Goal: Information Seeking & Learning: Find specific fact

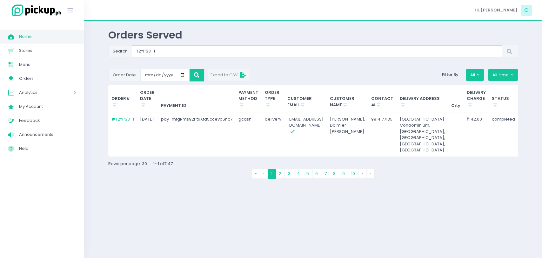
click at [178, 52] on input "T2YPS3_1" at bounding box center [317, 51] width 370 height 12
click at [126, 119] on link "# T2YPS3_1" at bounding box center [122, 119] width 23 height 6
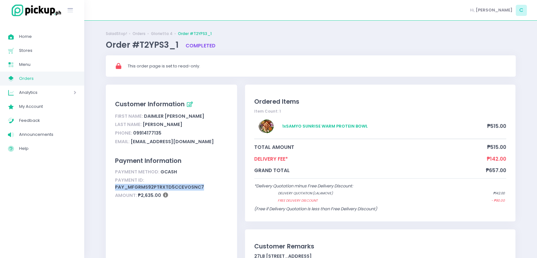
drag, startPoint x: 111, startPoint y: 186, endPoint x: 208, endPoint y: 185, distance: 97.2
click at [208, 185] on div "Customer Information First Name: Daimler Ward Rasco Last Name: De Guzman Phone:…" at bounding box center [171, 177] width 131 height 187
copy div "pay_mfgRms92PtRXtd5ccevoSnc7"
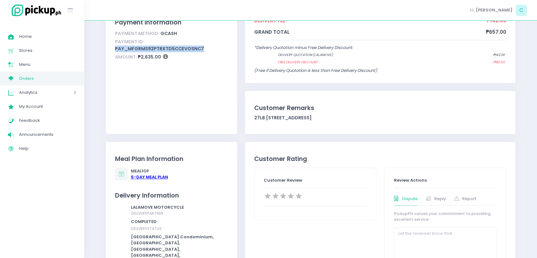
scroll to position [176, 0]
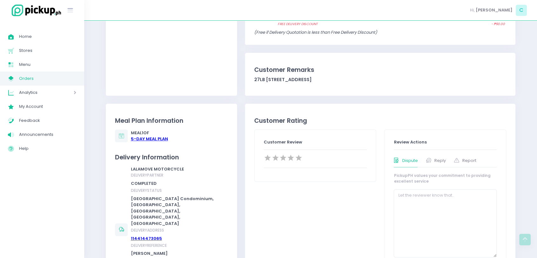
click at [139, 138] on div "5 -Day Meal Plan" at bounding box center [149, 139] width 37 height 6
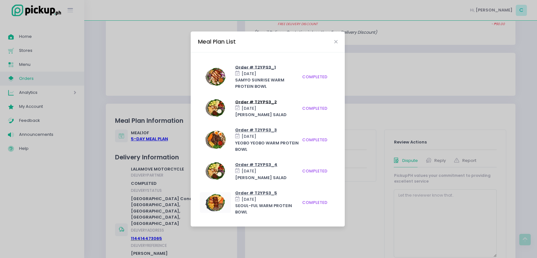
click at [244, 104] on span "Order # T2YPS3_2" at bounding box center [256, 101] width 42 height 6
click at [340, 44] on div "Meal Plan List" at bounding box center [268, 41] width 154 height 21
click at [335, 44] on icon "Close" at bounding box center [335, 41] width 3 height 5
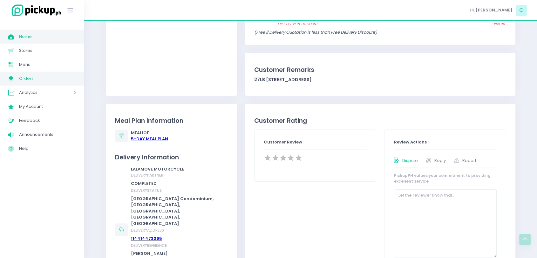
click at [59, 38] on span "Home" at bounding box center [47, 36] width 57 height 8
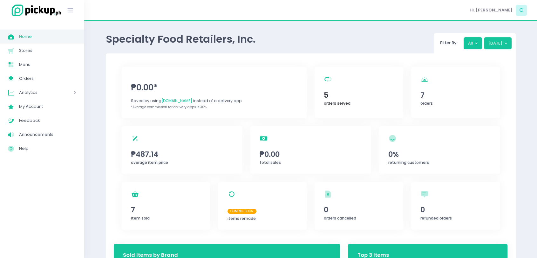
click at [344, 83] on div "orders served Created with Sketch. 5 orders served" at bounding box center [358, 92] width 89 height 51
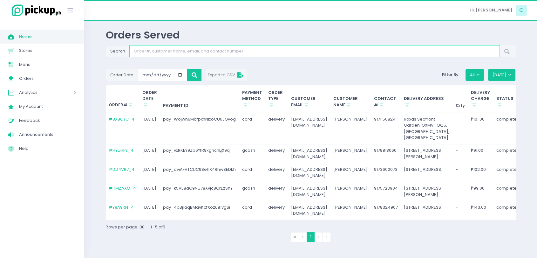
click at [236, 50] on input "Search" at bounding box center [314, 51] width 370 height 12
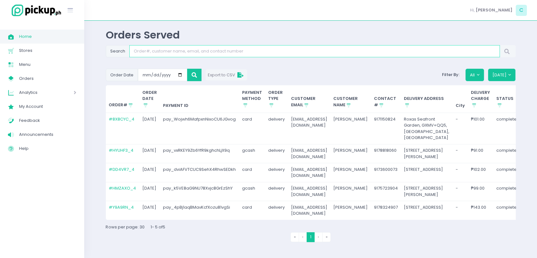
paste input "OGI6MO_1"
type input "OGI6MO_1"
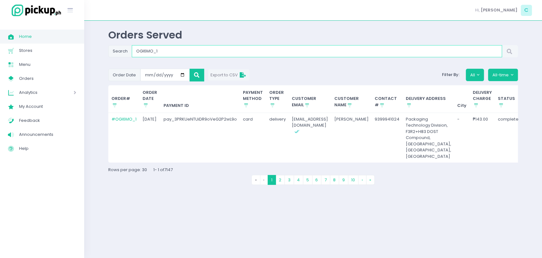
drag, startPoint x: 199, startPoint y: 52, endPoint x: 111, endPoint y: 66, distance: 89.4
click at [107, 66] on div "Orders Served Search OGI6MO_1 Order Date 2025-08-11 Export to CSV Filter By: Al…" at bounding box center [313, 139] width 426 height 221
drag, startPoint x: 176, startPoint y: 46, endPoint x: 45, endPoint y: 50, distance: 130.6
click at [45, 50] on div "Stockholm-icons / Text / Menu Created with Sketch. Home Created with Sketch. Ho…" at bounding box center [271, 129] width 542 height 258
paste input "R1PLX5_3"
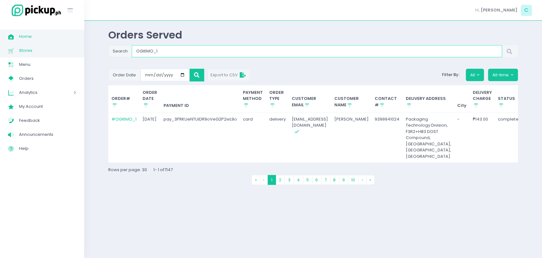
type input "R1PLX5_3"
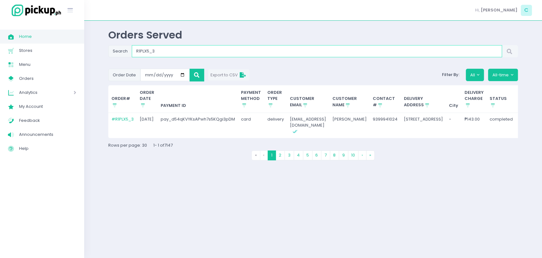
drag, startPoint x: 163, startPoint y: 49, endPoint x: 116, endPoint y: 54, distance: 47.4
click at [116, 54] on div "Search R1PLX5_3" at bounding box center [313, 51] width 410 height 12
paste input "Aug-11-2025"
type input "Aug-11-2025"
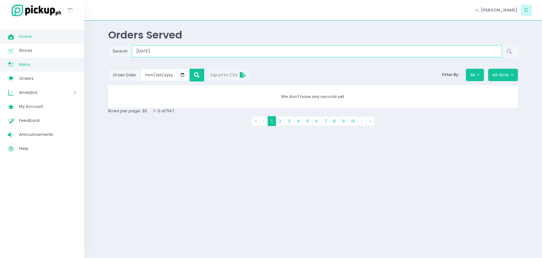
drag, startPoint x: 204, startPoint y: 52, endPoint x: 49, endPoint y: 59, distance: 154.8
click at [49, 59] on div "Stockholm-icons / Text / Menu Created with Sketch. Home Created with Sketch. Ho…" at bounding box center [271, 129] width 542 height 258
paste input "OGI6MO_1"
type input "OGI6MO_1"
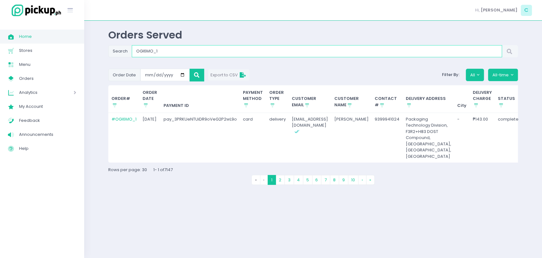
drag, startPoint x: 226, startPoint y: 48, endPoint x: 87, endPoint y: 44, distance: 139.5
click at [87, 44] on div "Orders Served Search OGI6MO_1 Order Date 2025-08-11 Export to CSV Filter By: Al…" at bounding box center [313, 139] width 458 height 221
paste input "R1PLX5_3"
type input "R1PLX5_3"
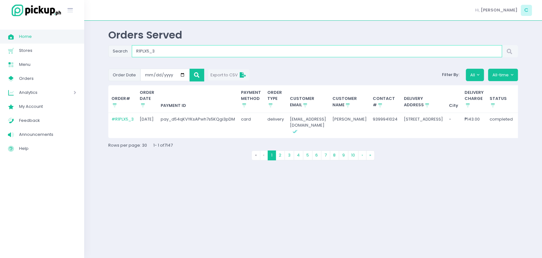
drag, startPoint x: 169, startPoint y: 52, endPoint x: 100, endPoint y: 52, distance: 69.6
click at [100, 52] on div "Orders Served Search R1PLX5_3 Order Date 2025-08-01 Export to CSV Filter By: Al…" at bounding box center [313, 139] width 458 height 221
paste input "MWQZIV_1"
type input "MWQZIV_1"
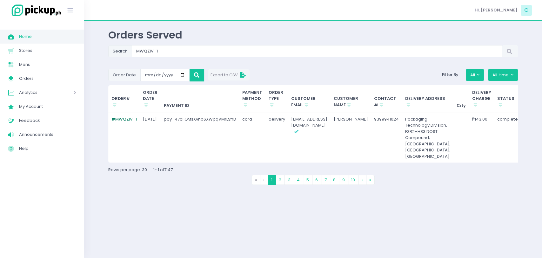
click at [121, 120] on link "# MWQZIV_1" at bounding box center [123, 119] width 25 height 6
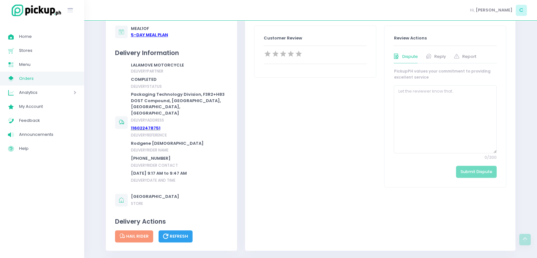
scroll to position [282, 0]
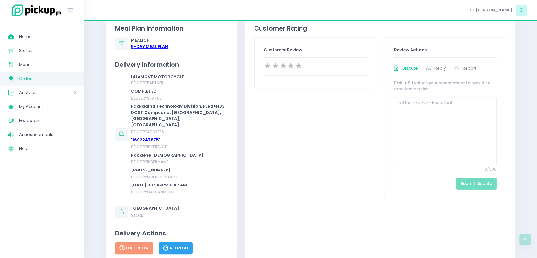
click at [150, 37] on div "Meal 1 of 5 -Day Meal Plan" at bounding box center [149, 43] width 37 height 12
click at [150, 44] on div "5 -Day Meal Plan" at bounding box center [149, 47] width 37 height 6
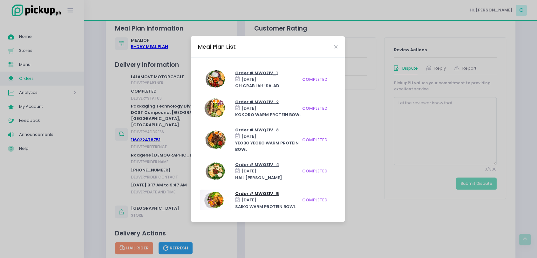
click at [266, 193] on span "Order # MWQZIV_5" at bounding box center [257, 193] width 44 height 6
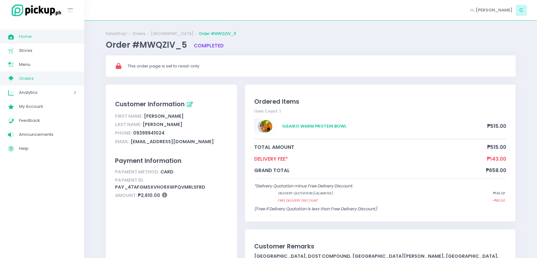
click at [37, 31] on link "Home Created with Sketch. Home" at bounding box center [42, 37] width 84 height 14
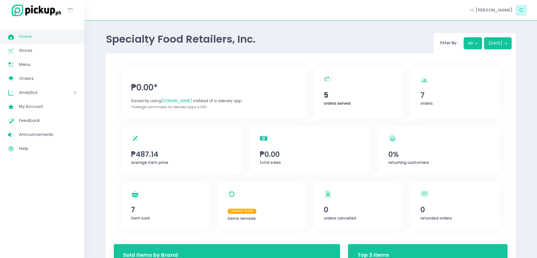
click at [344, 95] on span "5" at bounding box center [359, 95] width 70 height 11
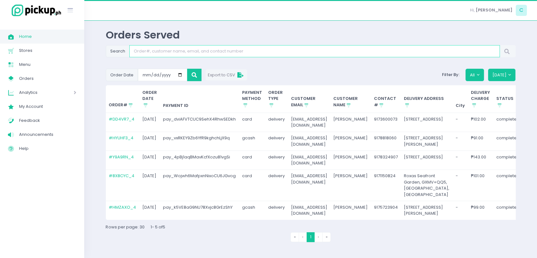
click at [178, 52] on input "Search" at bounding box center [314, 51] width 370 height 12
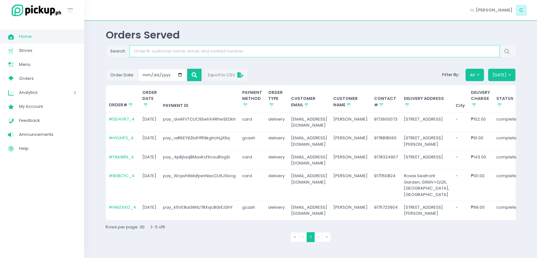
paste input "LR5DAD_1"
type input "LR5DAD_1"
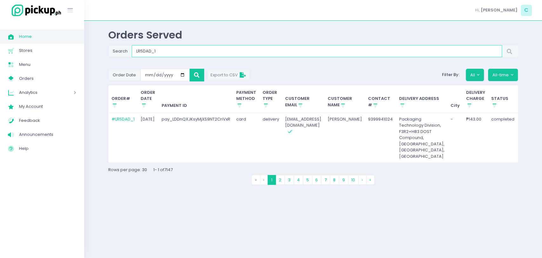
drag, startPoint x: 178, startPoint y: 52, endPoint x: 49, endPoint y: 37, distance: 129.1
click at [49, 37] on div "Stockholm-icons / Text / Menu Created with Sketch. Home Created with Sketch. Ho…" at bounding box center [271, 129] width 542 height 258
paste input "R1PLX5_3"
type input "R1PLX5_3"
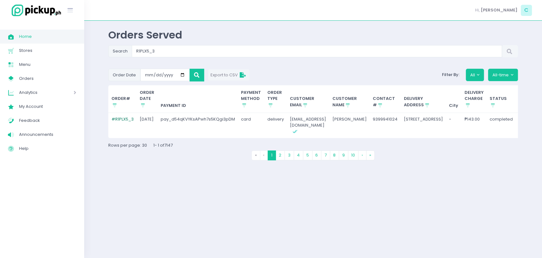
click at [125, 116] on link "# R1PLX5_3" at bounding box center [122, 119] width 22 height 6
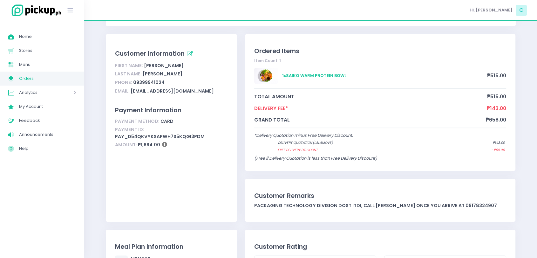
scroll to position [35, 0]
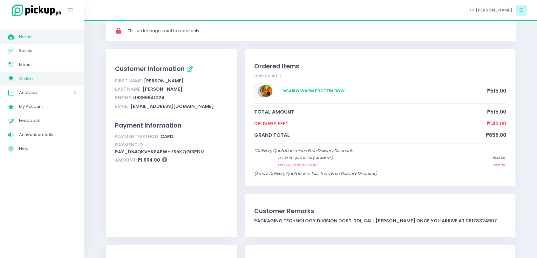
click at [36, 33] on span "Home" at bounding box center [47, 36] width 57 height 8
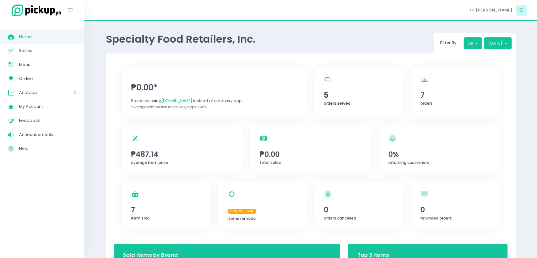
click at [342, 86] on div "orders served Created with Sketch. 5 orders served" at bounding box center [358, 92] width 89 height 51
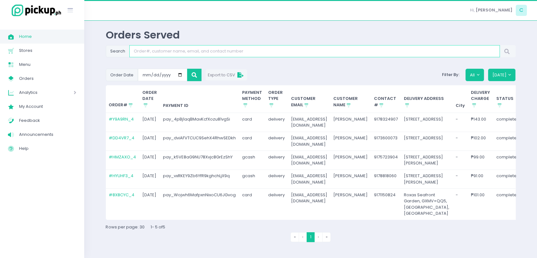
click at [170, 51] on input "Search" at bounding box center [314, 51] width 370 height 12
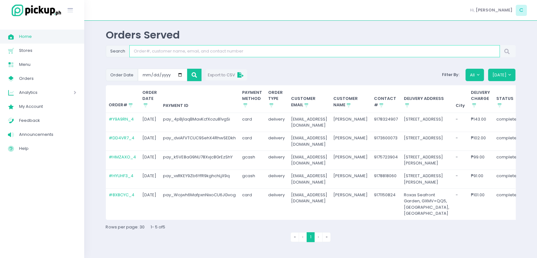
paste input "MWQZIV_1"
type input "MWQZIV_1"
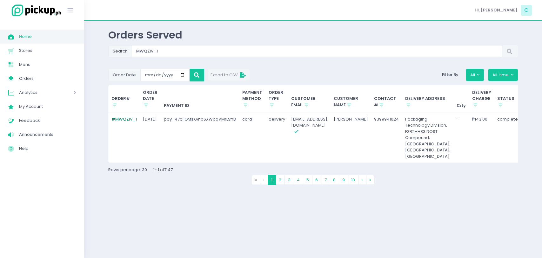
click at [125, 117] on link "# MWQZIV_1" at bounding box center [123, 119] width 25 height 6
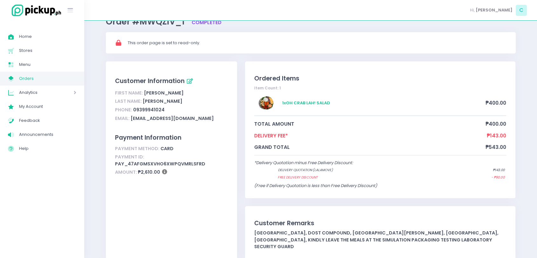
scroll to position [35, 0]
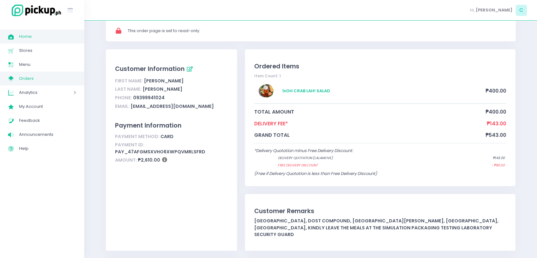
click at [29, 40] on span "Home" at bounding box center [47, 36] width 57 height 8
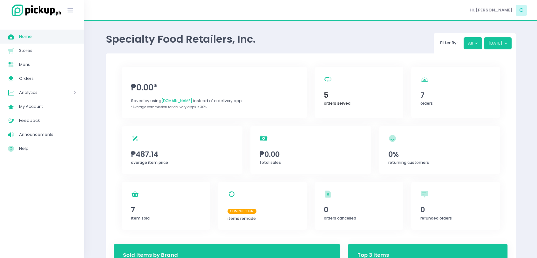
click at [352, 83] on div "orders served Created with Sketch. 5 orders served" at bounding box center [358, 92] width 89 height 51
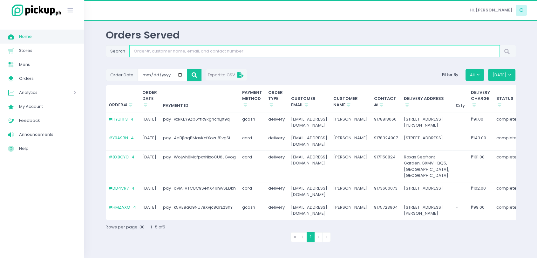
click at [188, 54] on input "Search" at bounding box center [314, 51] width 370 height 12
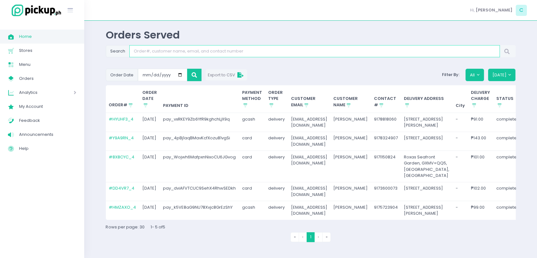
paste input "MWQZIV_1"
type input "MWQZIV_1"
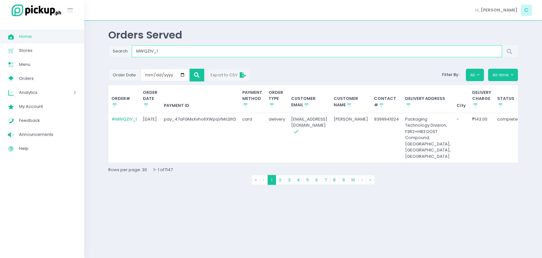
drag, startPoint x: 142, startPoint y: 55, endPoint x: 108, endPoint y: 56, distance: 34.0
click at [108, 56] on div "Search MWQZIV_1" at bounding box center [313, 51] width 410 height 12
paste input "OGI6MO"
type input "OGI6MO_1"
drag, startPoint x: 169, startPoint y: 52, endPoint x: 122, endPoint y: 52, distance: 47.3
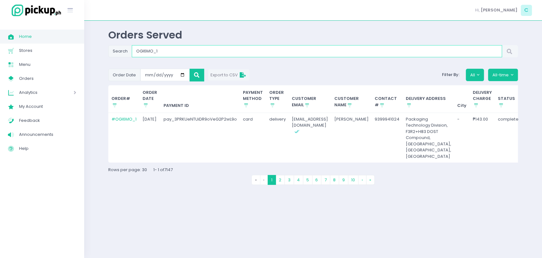
click at [122, 52] on div "Search OGI6MO_1" at bounding box center [313, 51] width 410 height 12
paste input "LR5DAD"
type input "LR5DAD_1"
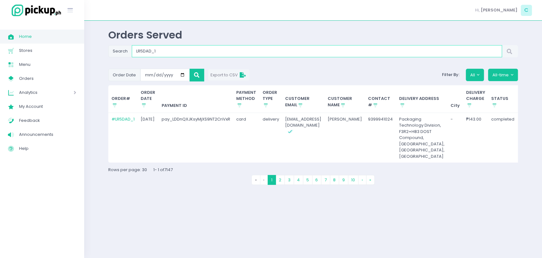
drag, startPoint x: 168, startPoint y: 48, endPoint x: 117, endPoint y: 61, distance: 53.2
click at [117, 61] on div "Search LR5DAD_1 Order Date 2025-08-18 Export to CSV Filter By: All All-time ORD…" at bounding box center [313, 117] width 410 height 144
paste input "ZGRLP2"
type input "ZGRLP2_1"
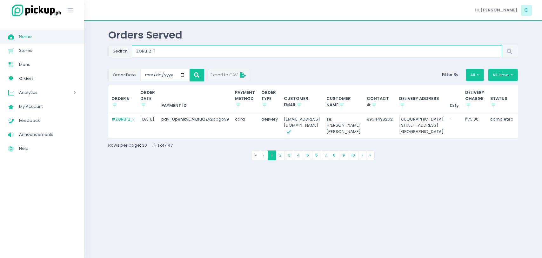
drag, startPoint x: 150, startPoint y: 55, endPoint x: 123, endPoint y: 56, distance: 27.0
click at [123, 56] on div "Search ZGRLP2_1" at bounding box center [313, 51] width 410 height 12
paste input "4"
type input "ZGRLP2_4"
click at [120, 115] on td "# ZGRLP2_4" at bounding box center [123, 125] width 31 height 25
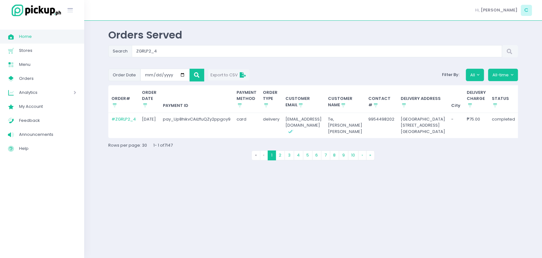
click at [120, 115] on td "# ZGRLP2_4" at bounding box center [123, 125] width 31 height 25
click at [120, 118] on link "# ZGRLP2_4" at bounding box center [123, 119] width 24 height 6
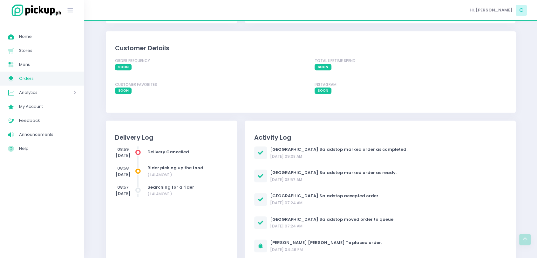
scroll to position [494, 0]
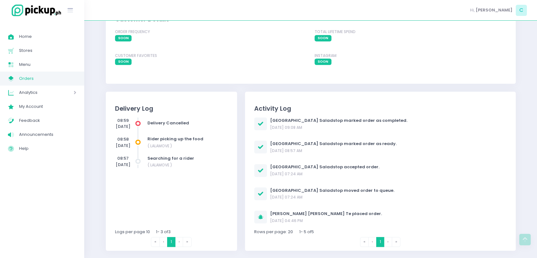
click at [388, 239] on li "› Next" at bounding box center [388, 242] width 8 height 10
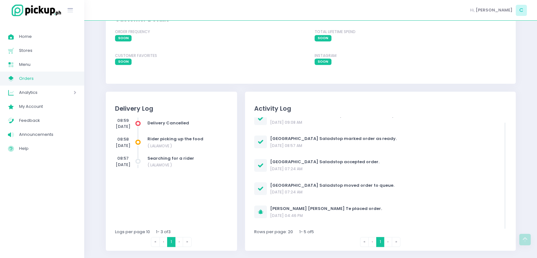
click at [182, 240] on li "› Next" at bounding box center [179, 242] width 8 height 10
click at [142, 229] on span "Logs per page 10" at bounding box center [132, 231] width 35 height 6
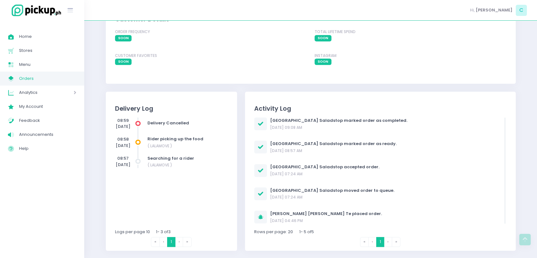
click at [262, 121] on icon at bounding box center [260, 123] width 5 height 7
click at [344, 121] on span "marked order as completed." at bounding box center [376, 120] width 64 height 6
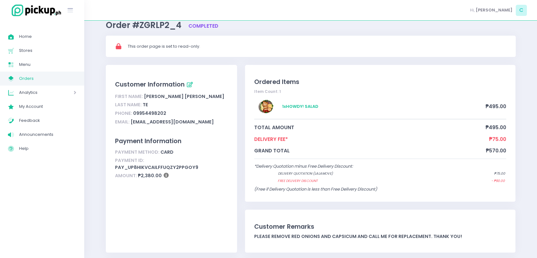
scroll to position [35, 0]
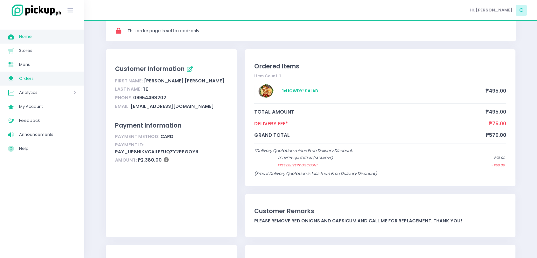
click at [32, 39] on span "Home" at bounding box center [47, 36] width 57 height 8
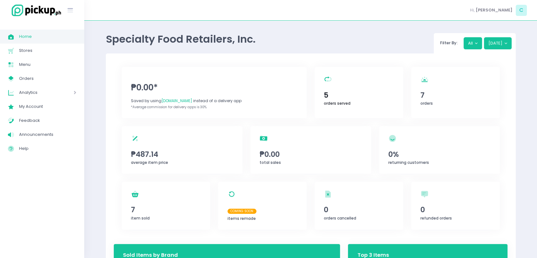
click at [337, 82] on div "orders served Created with Sketch. 5 orders served" at bounding box center [358, 92] width 89 height 51
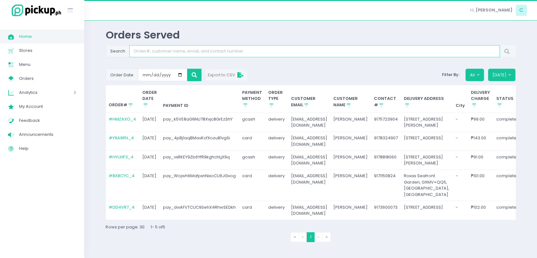
click at [182, 49] on input "Search" at bounding box center [314, 51] width 370 height 12
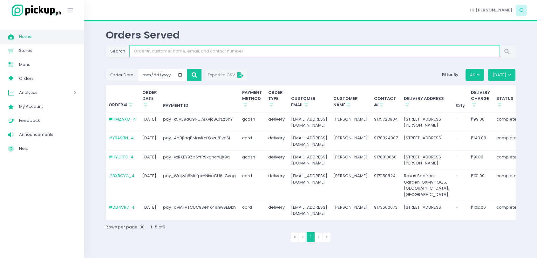
click at [194, 50] on input "Search" at bounding box center [314, 51] width 370 height 12
paste input "OGI6MO_1"
type input "OGI6MO_1"
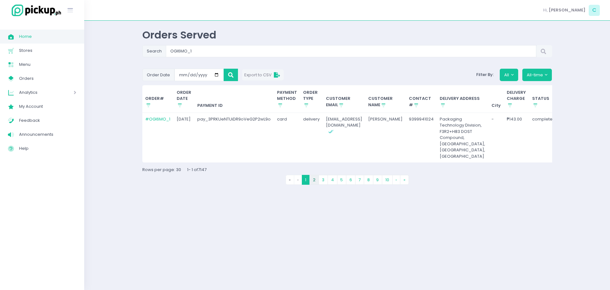
click at [314, 185] on link "2" at bounding box center [314, 180] width 10 height 10
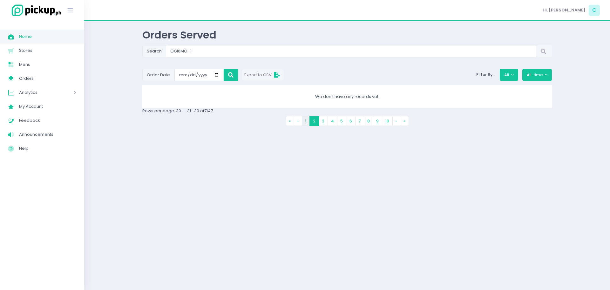
click at [302, 123] on link "1" at bounding box center [306, 121] width 8 height 10
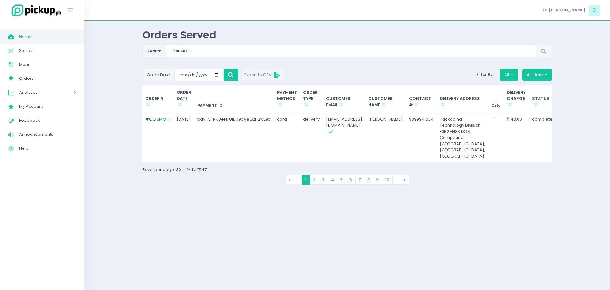
click at [162, 121] on link "# OGI6MO_1" at bounding box center [157, 119] width 25 height 6
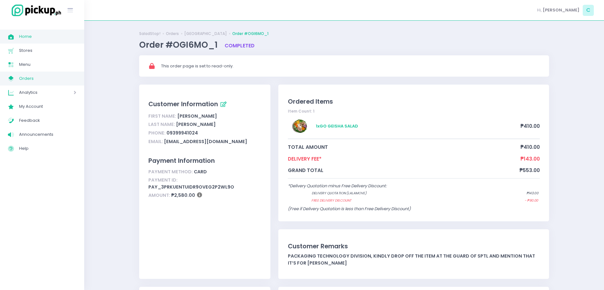
click at [48, 40] on span "Home" at bounding box center [47, 36] width 57 height 8
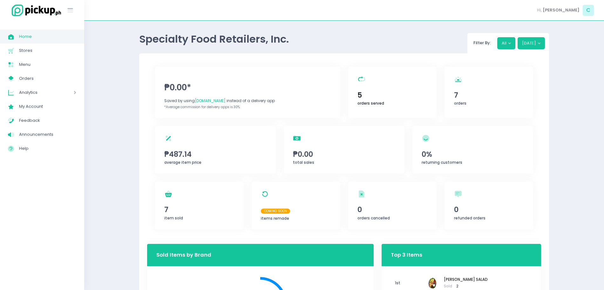
click at [394, 95] on span "5" at bounding box center [392, 95] width 70 height 11
click at [392, 94] on span "5" at bounding box center [392, 95] width 70 height 11
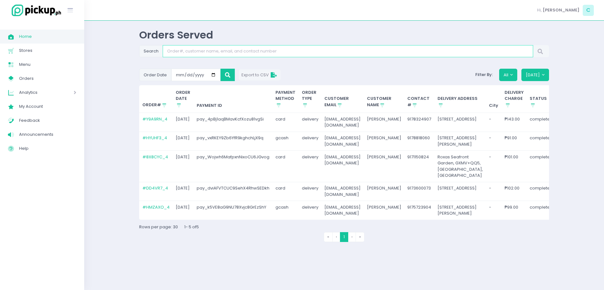
click at [223, 49] on input "Search" at bounding box center [348, 51] width 370 height 12
paste input "OGI6MO_1"
type input "OGI6MO_1"
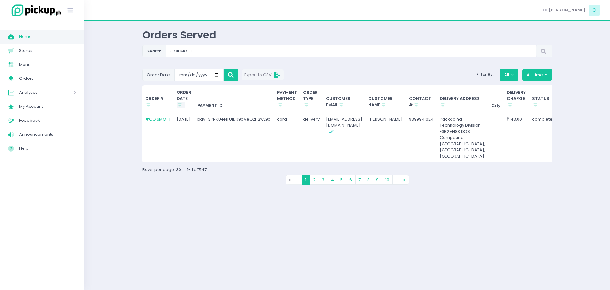
click at [178, 107] on icon "Stockholm-icons / Shopping / Sort1 Created with Sketch." at bounding box center [180, 105] width 6 height 6
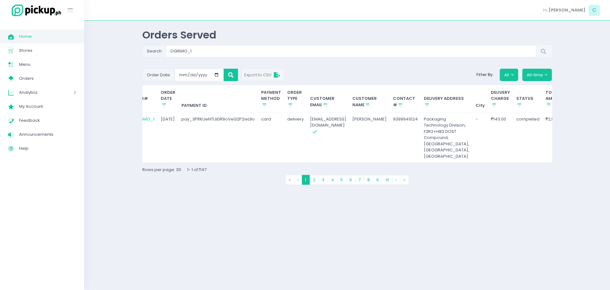
click at [513, 150] on td "completed" at bounding box center [528, 138] width 30 height 50
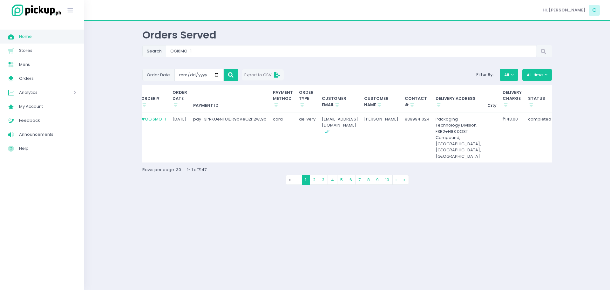
scroll to position [0, 0]
click at [356, 252] on div "Orders Served Search OGI6MO_1 Order Date 2025-08-11 Export to CSV Filter By: Al…" at bounding box center [347, 155] width 426 height 253
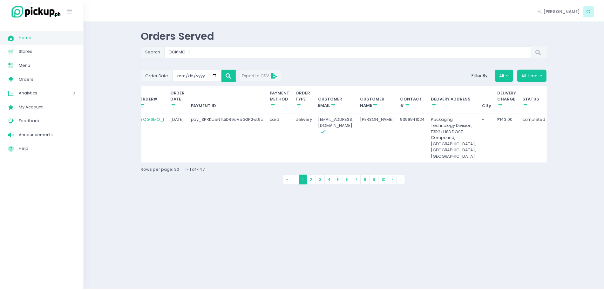
scroll to position [0, 2]
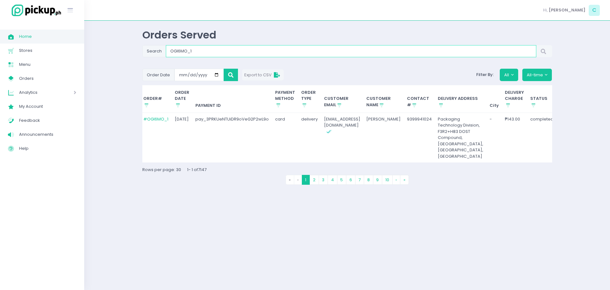
drag, startPoint x: 222, startPoint y: 51, endPoint x: 141, endPoint y: 53, distance: 81.0
click at [141, 53] on div "Orders Served Search OGI6MO_1 Order Date 2025-08-11 Export to CSV Filter By: Al…" at bounding box center [347, 155] width 426 height 253
paste input "TCIQ1U"
type input "TCIQ1U_1"
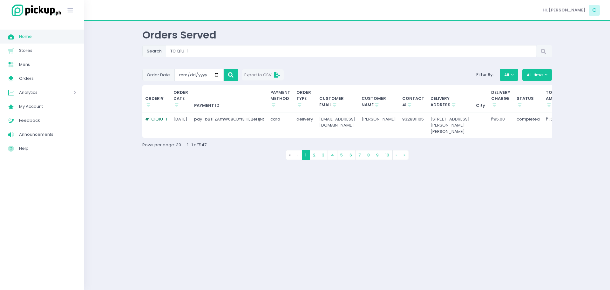
click at [150, 120] on link "# TCIQ1U_1" at bounding box center [156, 119] width 22 height 6
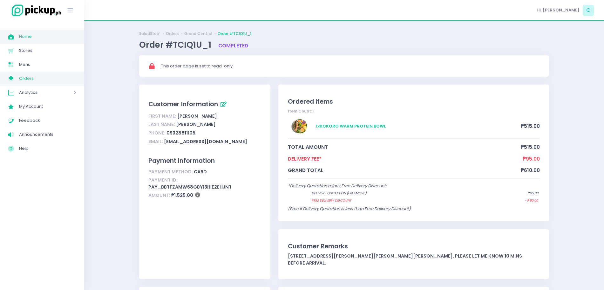
click at [39, 37] on span "Home" at bounding box center [47, 36] width 57 height 8
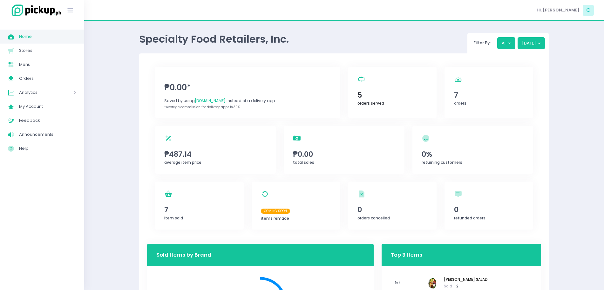
click at [380, 84] on div "orders served Created with Sketch. 5 orders served" at bounding box center [392, 92] width 89 height 51
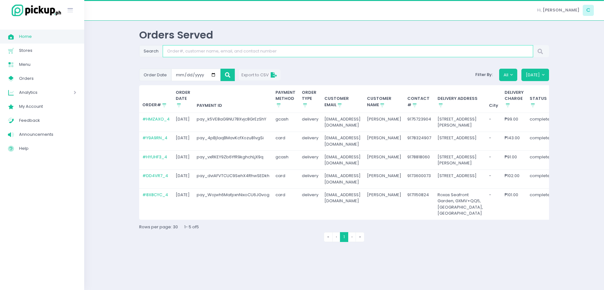
click at [272, 54] on input "Search" at bounding box center [348, 51] width 370 height 12
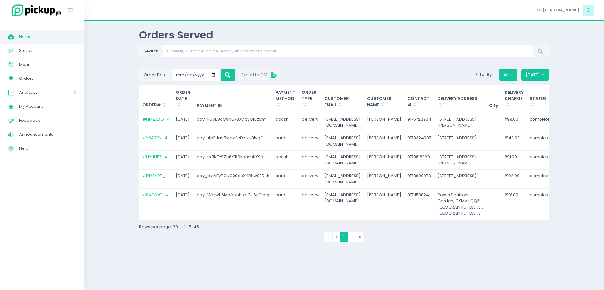
paste input "TZLIS7_1"
type input "TZLIS7_1"
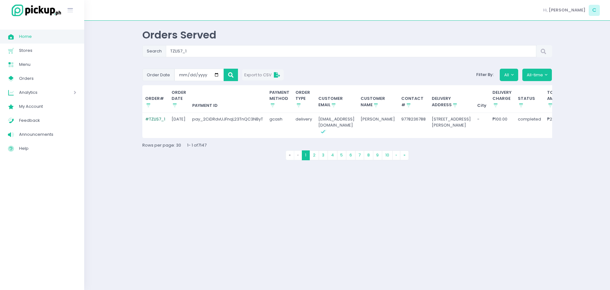
click at [156, 116] on link "# TZLIS7_1" at bounding box center [155, 119] width 20 height 6
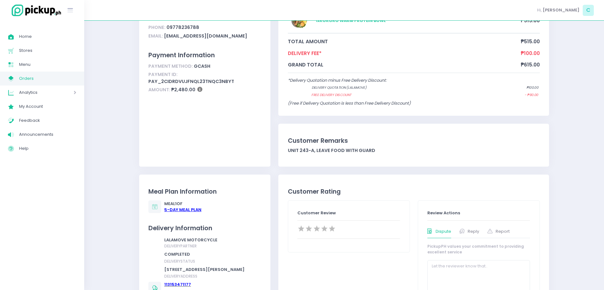
scroll to position [199, 0]
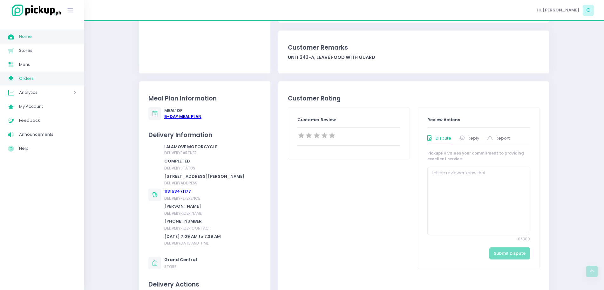
click at [21, 36] on span "Home" at bounding box center [47, 36] width 57 height 8
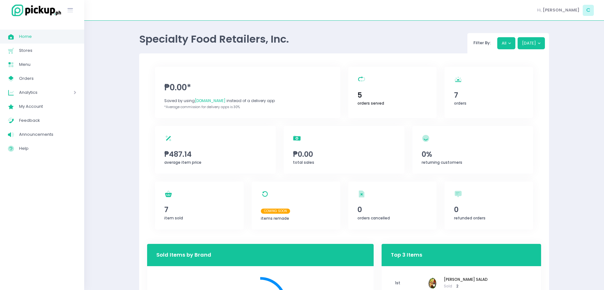
click at [373, 108] on div "orders served Created with Sketch. 5 orders served" at bounding box center [392, 92] width 89 height 51
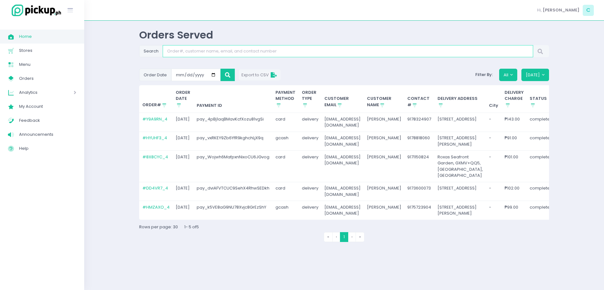
click at [287, 52] on input "Search" at bounding box center [348, 51] width 370 height 12
paste input "TK0E9V_1"
type input "TK0E9V_1"
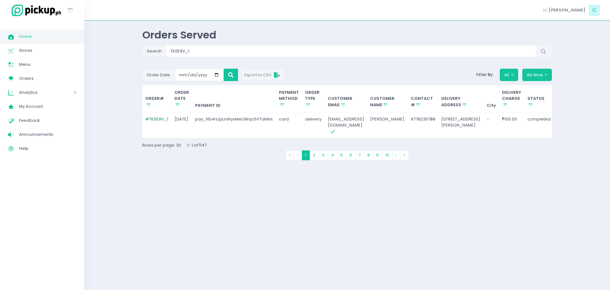
click at [160, 121] on link "# TK0E9V_1" at bounding box center [156, 119] width 23 height 6
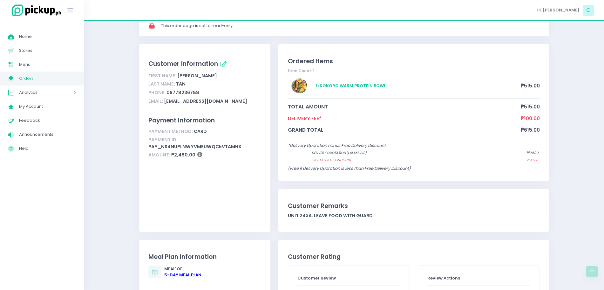
scroll to position [40, 0]
click at [55, 40] on span "Home" at bounding box center [47, 36] width 57 height 8
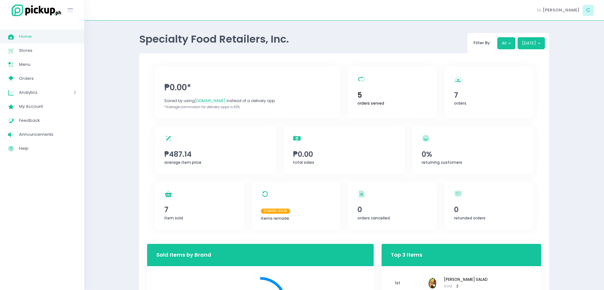
click at [373, 84] on div "orders served Created with Sketch. 5 orders served" at bounding box center [392, 92] width 89 height 51
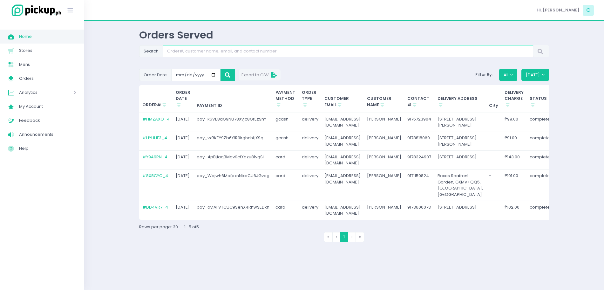
click at [219, 49] on input "Search" at bounding box center [348, 51] width 370 height 12
paste input "TCIQ1U_1"
type input "TCIQ1U_1"
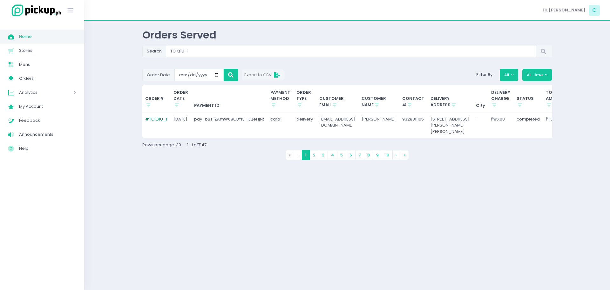
click at [163, 119] on link "# TCIQ1U_1" at bounding box center [156, 119] width 22 height 6
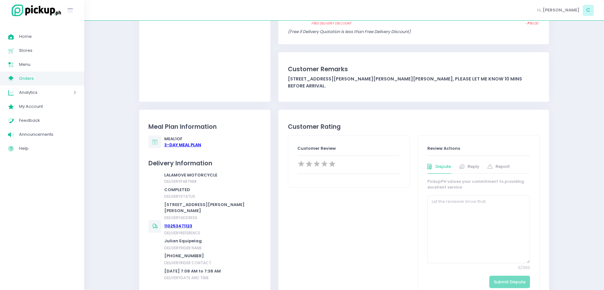
scroll to position [199, 0]
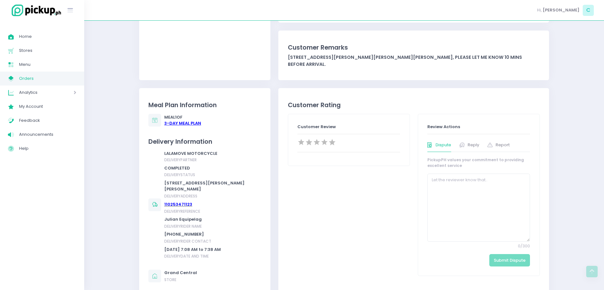
click at [186, 120] on div "3 -Day Meal Plan" at bounding box center [182, 123] width 37 height 6
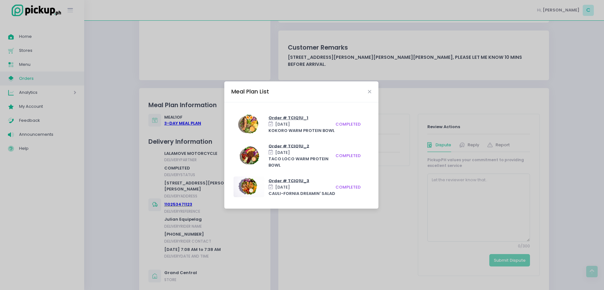
drag, startPoint x: 316, startPoint y: 91, endPoint x: 299, endPoint y: 83, distance: 18.9
click at [299, 83] on div "Meal Plan List" at bounding box center [301, 91] width 154 height 21
click at [407, 129] on div "Meal Plan List Order # TCIQ1U_1 Mon, Aug 11, 2025 KOKORO WARM PROTEIN BOWL comp…" at bounding box center [302, 145] width 604 height 290
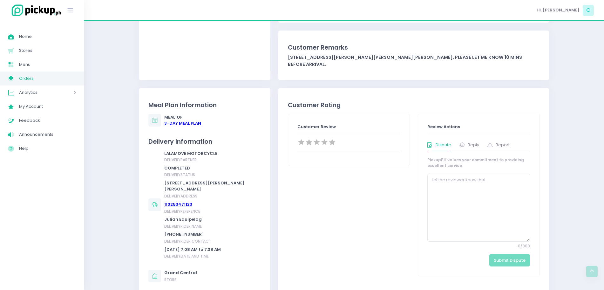
scroll to position [0, 0]
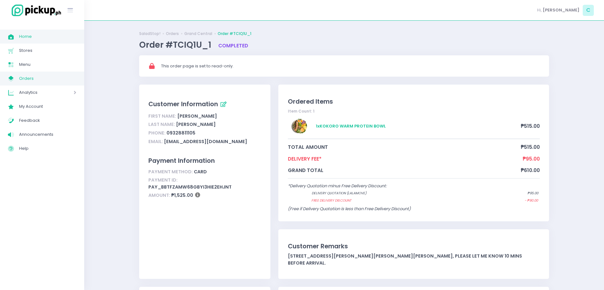
click at [30, 35] on span "Home" at bounding box center [47, 36] width 57 height 8
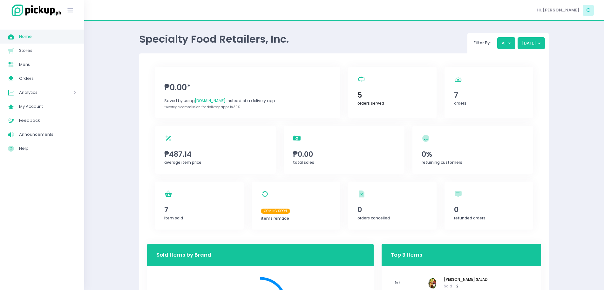
click at [389, 97] on span "5" at bounding box center [392, 95] width 70 height 11
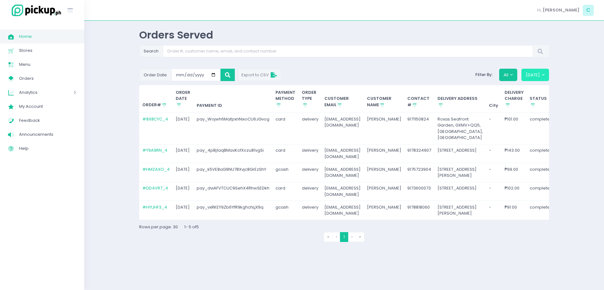
click at [541, 77] on button "[DATE]" at bounding box center [535, 75] width 28 height 12
click at [531, 75] on button "[DATE]" at bounding box center [535, 75] width 28 height 12
click at [514, 77] on button "All" at bounding box center [508, 75] width 18 height 12
click at [534, 77] on button "[DATE]" at bounding box center [535, 75] width 28 height 12
click at [535, 74] on button "Today" at bounding box center [535, 75] width 28 height 12
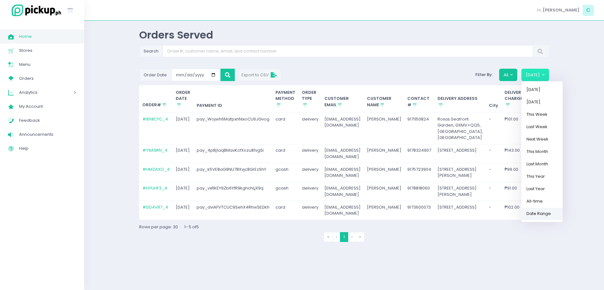
click at [541, 213] on link "Date Range" at bounding box center [541, 213] width 41 height 12
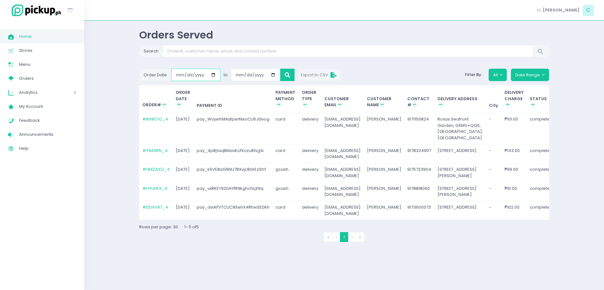
click at [191, 75] on input "[DATE]" at bounding box center [195, 75] width 49 height 12
click at [183, 75] on input "[DATE]" at bounding box center [195, 75] width 49 height 12
click at [212, 74] on input "[DATE]" at bounding box center [195, 75] width 49 height 12
type input "[DATE]"
click at [272, 75] on input "[DATE]" at bounding box center [255, 75] width 49 height 12
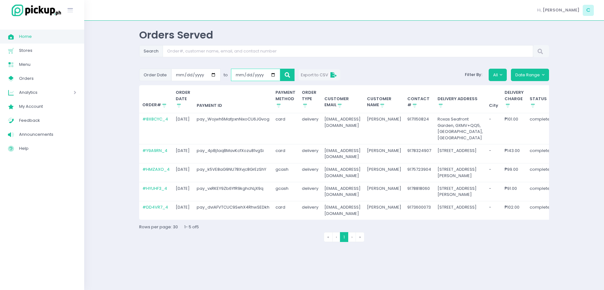
type input "[DATE]"
click at [286, 75] on icon at bounding box center [287, 75] width 5 height 0
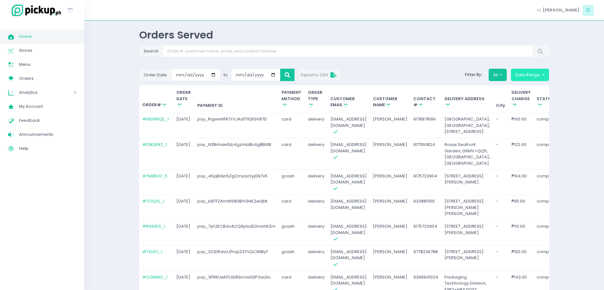
click at [526, 76] on button "Date Range" at bounding box center [530, 75] width 38 height 12
click at [533, 78] on button "Date Range" at bounding box center [530, 75] width 38 height 12
click at [495, 73] on button "All" at bounding box center [497, 75] width 18 height 12
click at [496, 73] on button "All" at bounding box center [497, 75] width 18 height 12
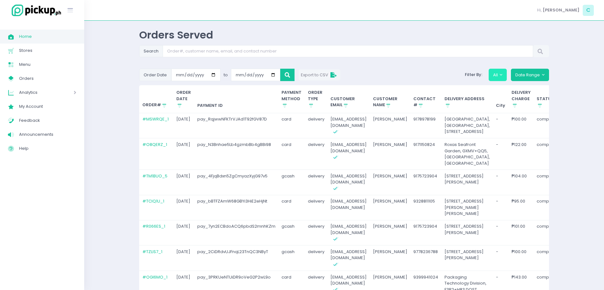
click at [496, 73] on button "All" at bounding box center [497, 75] width 18 height 12
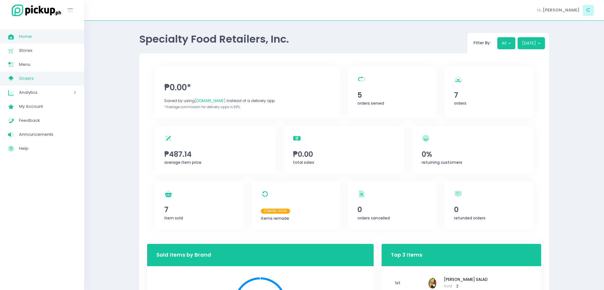
click at [25, 84] on link "My Store Created with Sketch. Orders" at bounding box center [42, 78] width 84 height 14
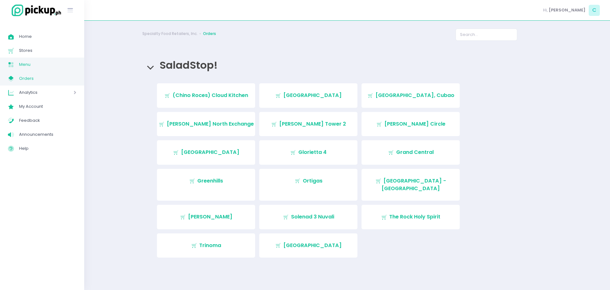
click at [52, 63] on span "Menu" at bounding box center [47, 64] width 57 height 8
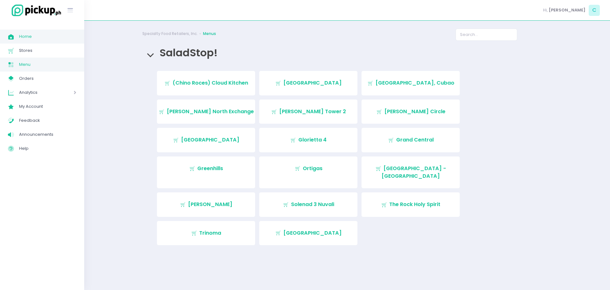
click at [22, 38] on span "Home" at bounding box center [47, 36] width 57 height 8
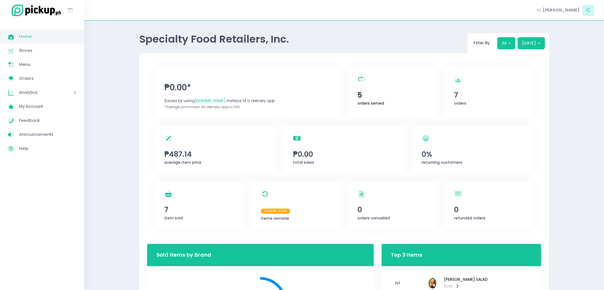
click at [380, 96] on span "5" at bounding box center [392, 95] width 70 height 11
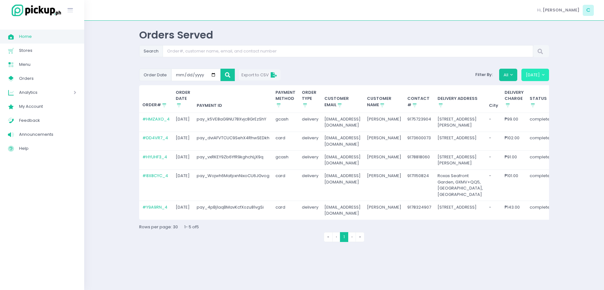
click at [529, 74] on button "[DATE]" at bounding box center [535, 75] width 28 height 12
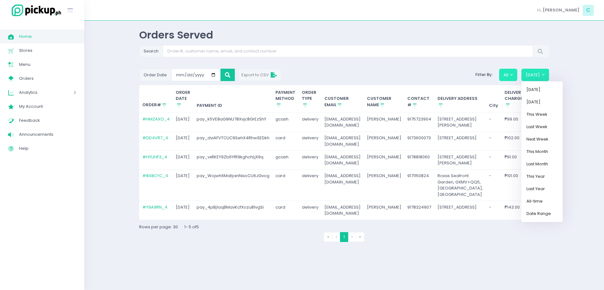
click at [507, 79] on button "All" at bounding box center [508, 75] width 18 height 12
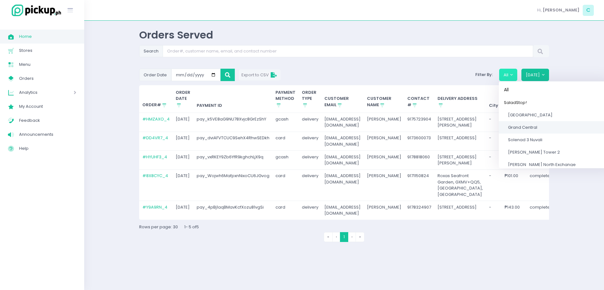
click at [534, 126] on span "Grand Central" at bounding box center [522, 127] width 29 height 6
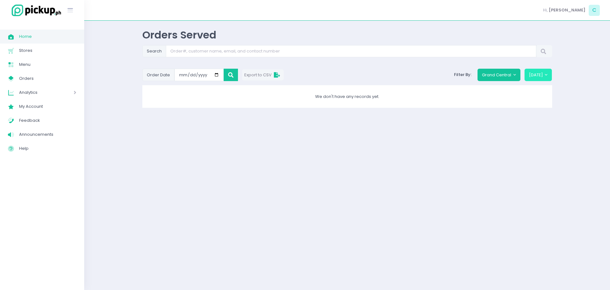
click at [548, 70] on button "[DATE]" at bounding box center [538, 75] width 28 height 12
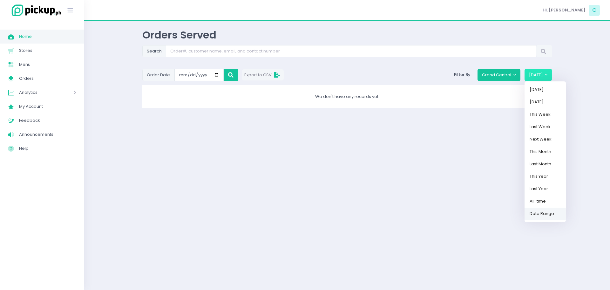
drag, startPoint x: 548, startPoint y: 211, endPoint x: 479, endPoint y: 174, distance: 78.7
click at [548, 211] on link "Date Range" at bounding box center [544, 213] width 41 height 12
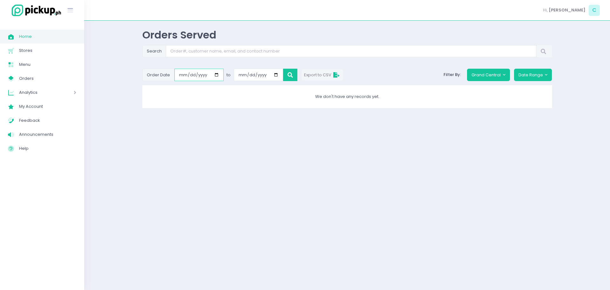
click at [212, 73] on input "[DATE]" at bounding box center [198, 75] width 49 height 12
click at [213, 72] on input "[DATE]" at bounding box center [198, 75] width 49 height 12
type input "[DATE]"
click at [278, 75] on input "[DATE]" at bounding box center [258, 75] width 49 height 12
type input "[DATE]"
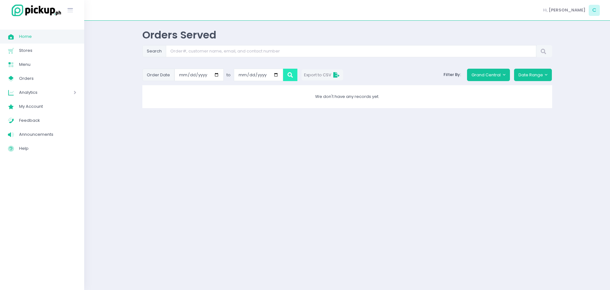
click at [285, 75] on button at bounding box center [290, 75] width 14 height 12
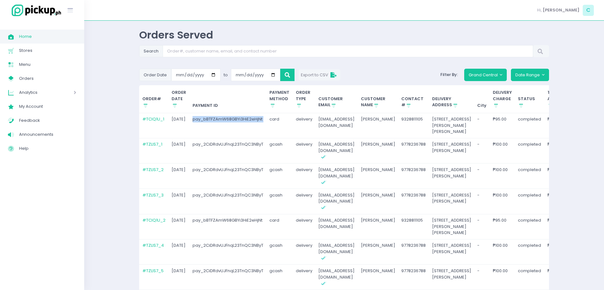
drag, startPoint x: 192, startPoint y: 120, endPoint x: 267, endPoint y: 130, distance: 76.2
click at [267, 130] on tr "# TCIQ1U_1 [DATE] pay_bBTFZAmW68GBYi3HiE2eHjNt card delivery [EMAIL_ADDRESS][DO…" at bounding box center [406, 125] width 535 height 25
copy td "pay_bBTFZAmW68GBYi3HiE2eHjNt"
drag, startPoint x: 316, startPoint y: 121, endPoint x: 374, endPoint y: 123, distance: 58.5
click at [358, 123] on td "[EMAIL_ADDRESS][DOMAIN_NAME]" at bounding box center [336, 125] width 43 height 25
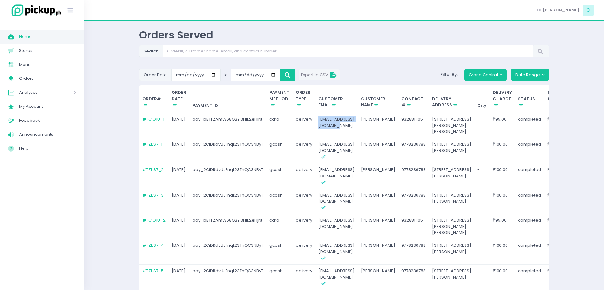
copy td "[EMAIL_ADDRESS][DOMAIN_NAME]"
click at [185, 47] on input "Search" at bounding box center [348, 51] width 370 height 12
paste input "[EMAIL_ADDRESS][DOMAIN_NAME]"
type input "[EMAIL_ADDRESS][DOMAIN_NAME]"
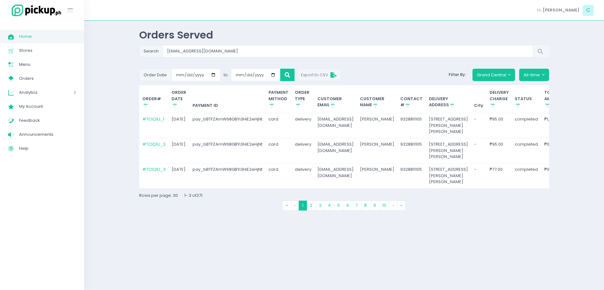
scroll to position [13, 0]
